Goal: Task Accomplishment & Management: Manage account settings

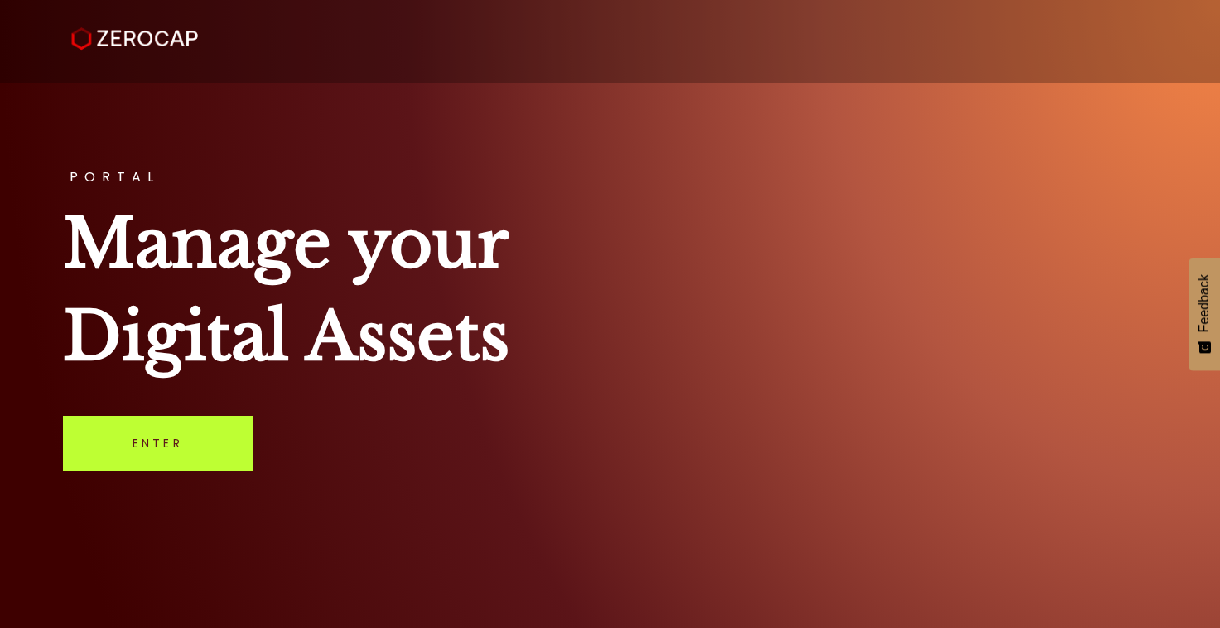
click at [185, 436] on link "Enter" at bounding box center [158, 443] width 190 height 55
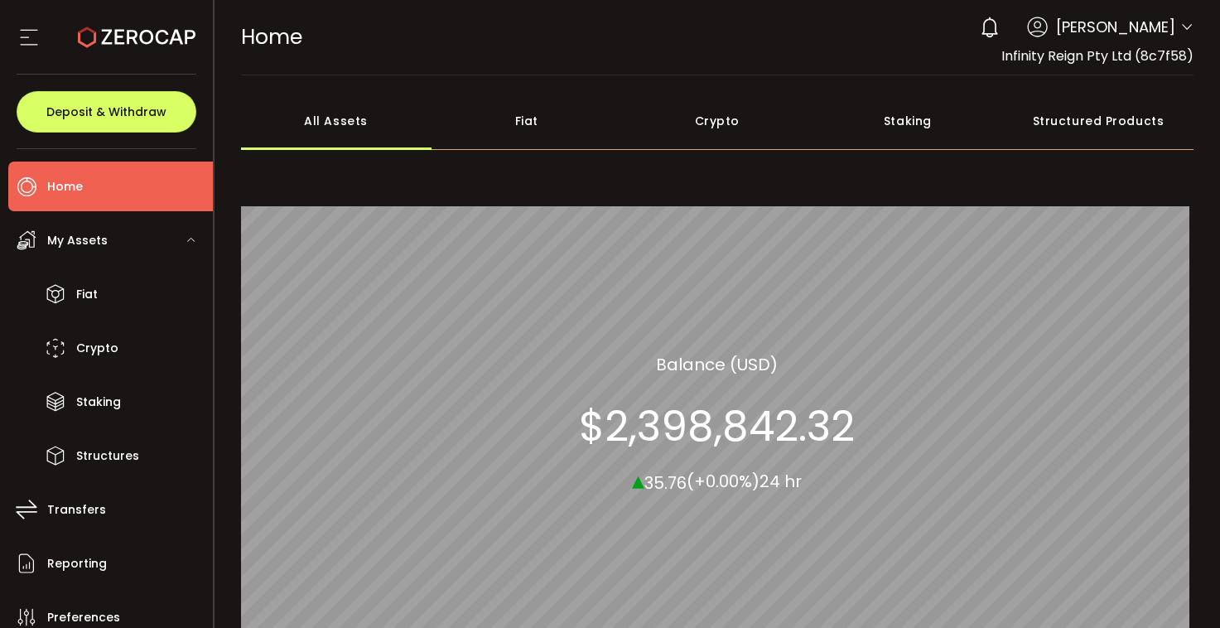
click at [1180, 25] on icon at bounding box center [1186, 27] width 13 height 13
click at [1185, 32] on icon at bounding box center [1186, 27] width 13 height 13
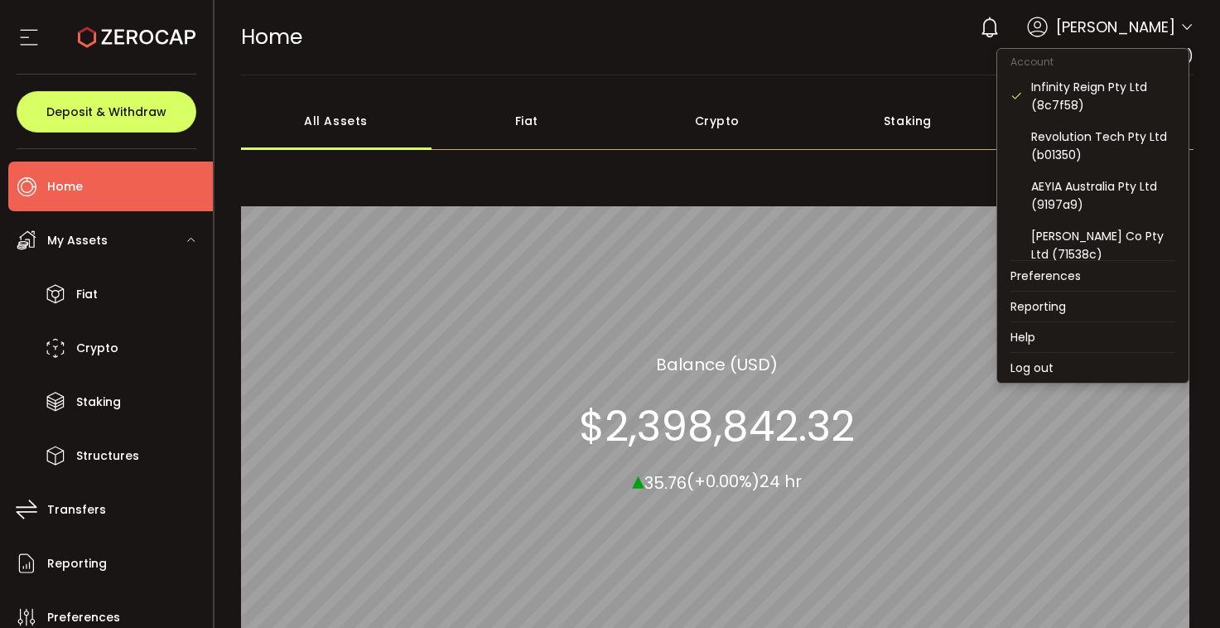
click at [1185, 32] on icon at bounding box center [1186, 27] width 13 height 13
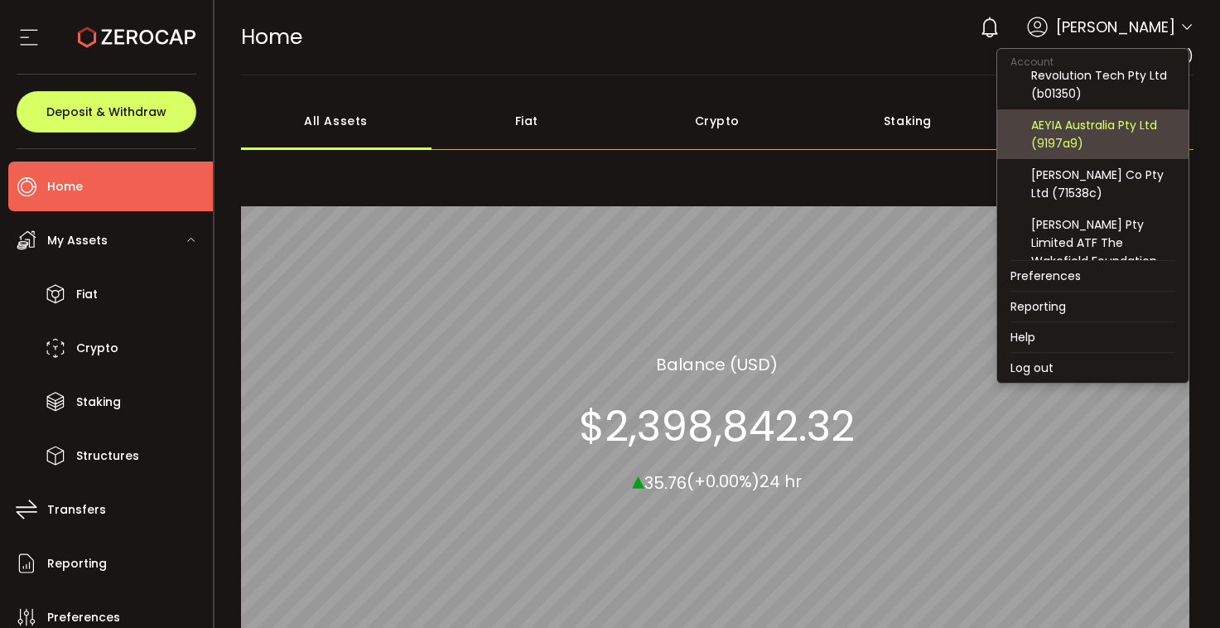
scroll to position [77, 0]
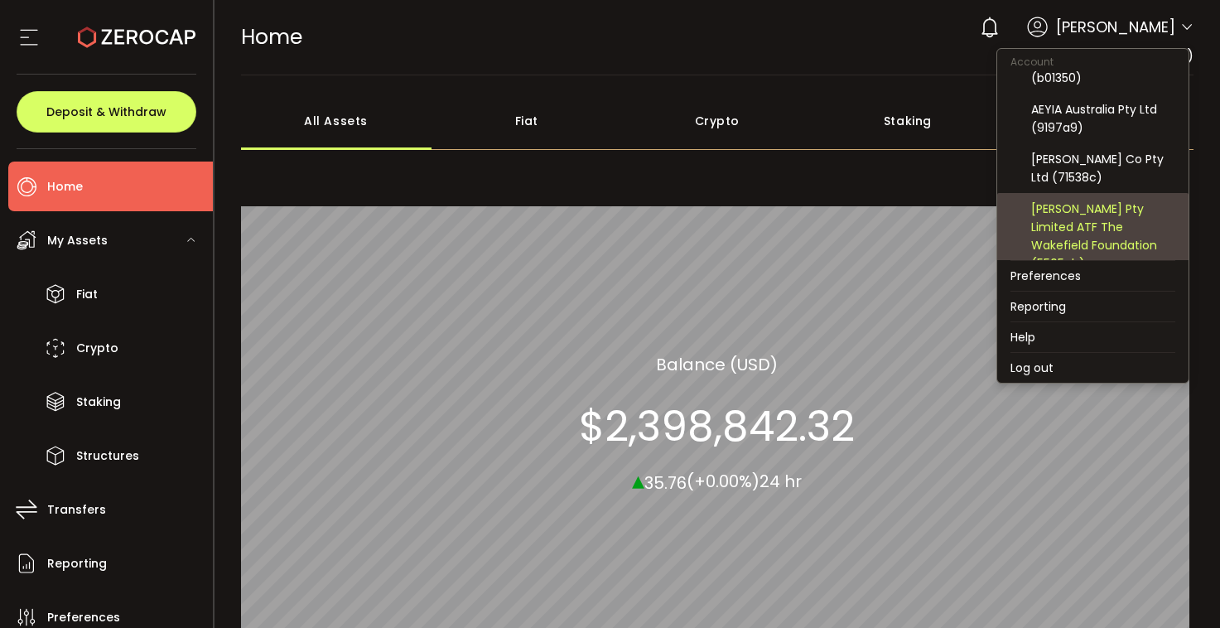
click at [1062, 210] on div "Wyld Rose Pty Limited ATF The Wakefield Foundation (5505ab)" at bounding box center [1103, 236] width 144 height 73
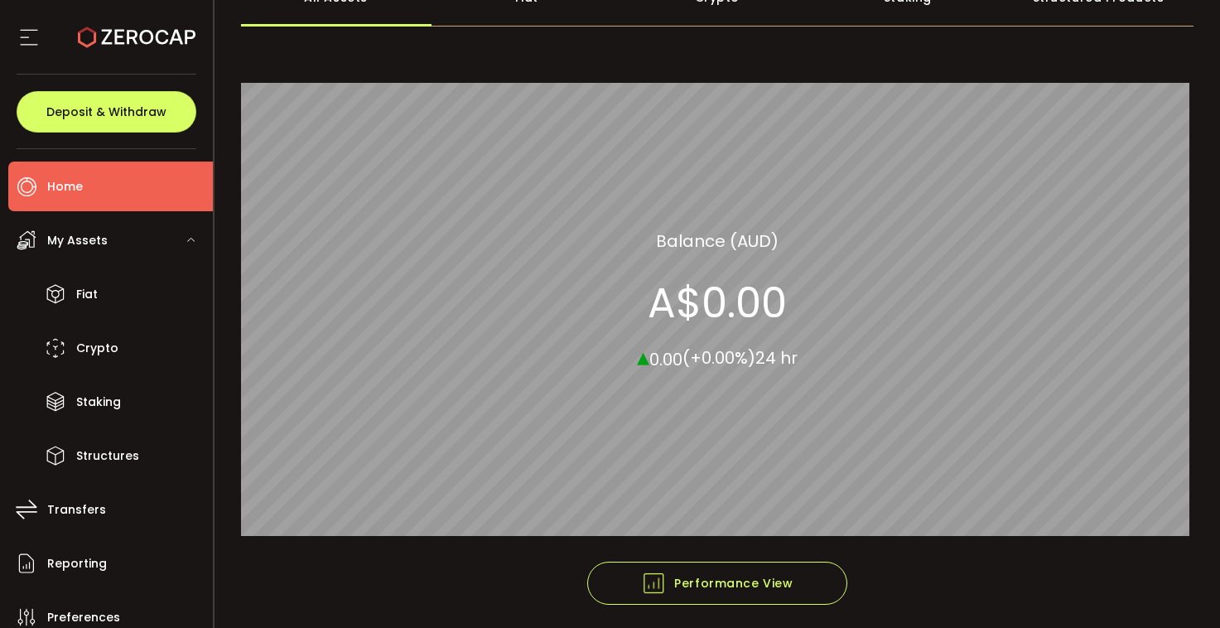
scroll to position [315, 0]
